Goal: Task Accomplishment & Management: Manage account settings

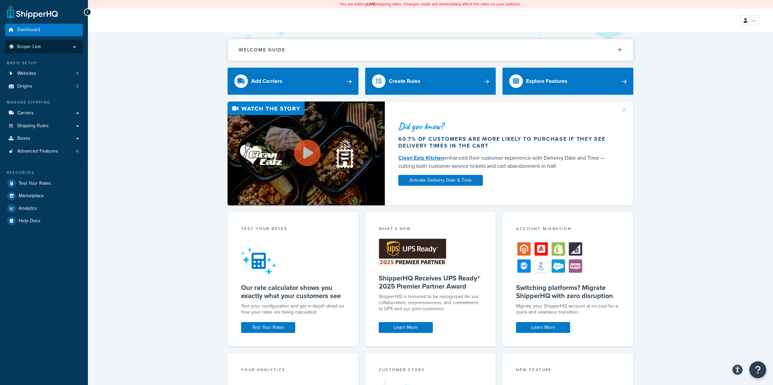
click at [62, 45] on p "Scope: Live" at bounding box center [44, 47] width 72 height 6
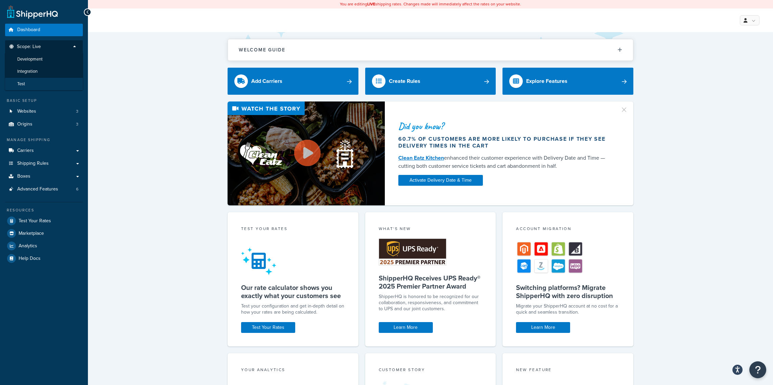
click at [53, 81] on li "Test" at bounding box center [44, 84] width 78 height 13
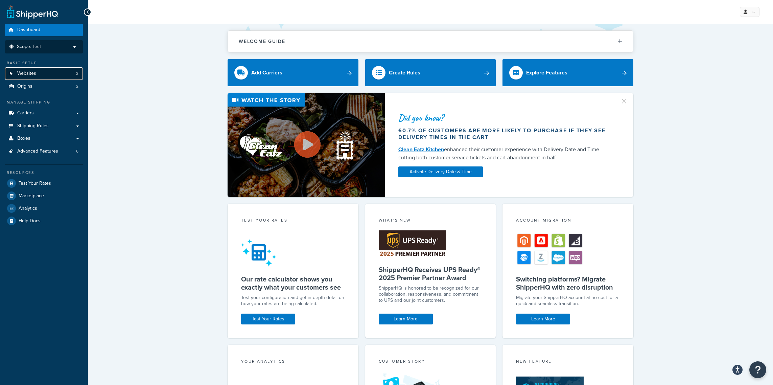
click at [54, 71] on link "Websites 2" at bounding box center [44, 73] width 78 height 13
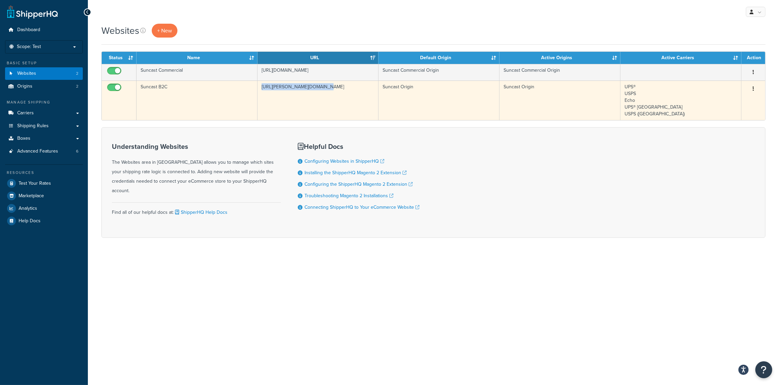
drag, startPoint x: 332, startPoint y: 86, endPoint x: 252, endPoint y: 87, distance: 79.8
click at [252, 87] on tr "Suncast B2C https://mcloud.suncast.com/ Suncast Origin Suncast Origin UPS® USPS…" at bounding box center [434, 100] width 664 height 40
copy tr "https://mcloud.suncast.com/"
